Goal: Task Accomplishment & Management: Manage account settings

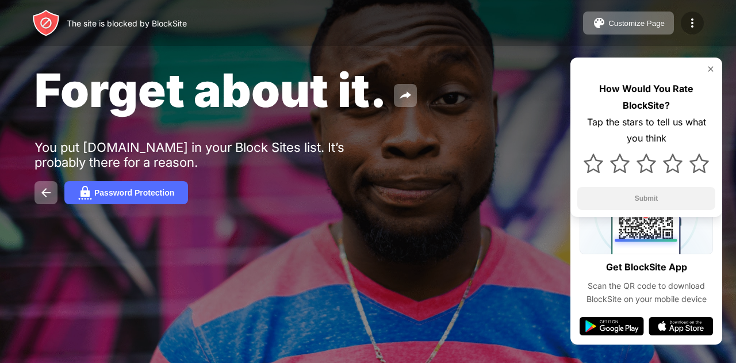
click at [698, 30] on div at bounding box center [692, 23] width 23 height 23
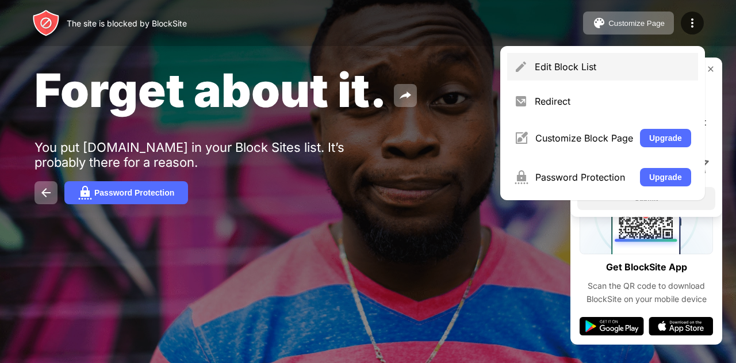
click at [578, 60] on div "Edit Block List" at bounding box center [602, 67] width 191 height 28
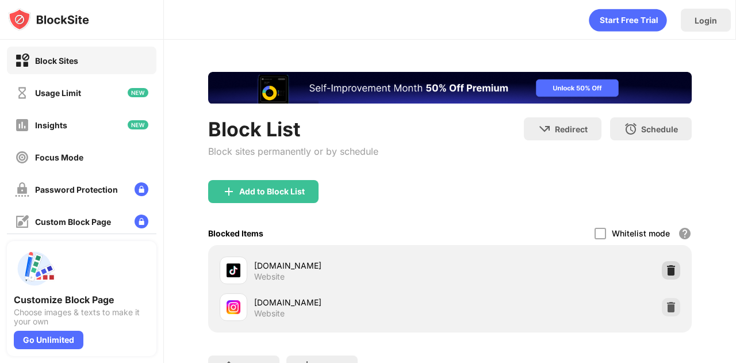
click at [666, 270] on img at bounding box center [672, 271] width 12 height 12
